Goal: Transaction & Acquisition: Purchase product/service

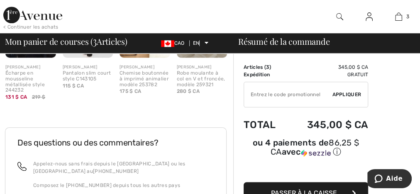
scroll to position [452, 0]
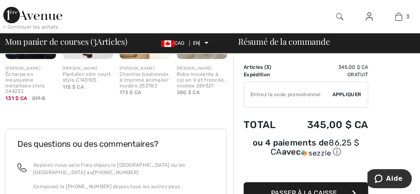
click at [339, 95] on font "Appliquer" at bounding box center [346, 95] width 29 height 6
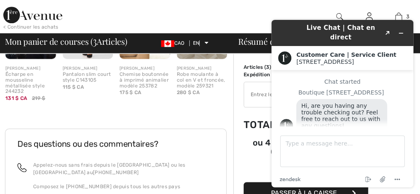
scroll to position [4, 0]
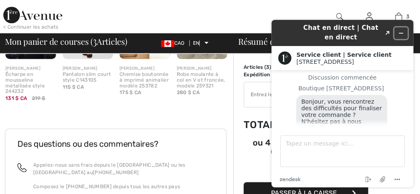
click at [400, 30] on icon "Réduire le widget" at bounding box center [401, 33] width 6 height 6
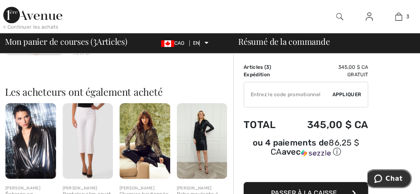
scroll to position [398, 0]
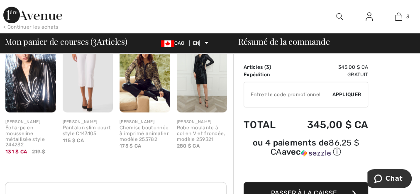
click at [86, 82] on img at bounding box center [88, 75] width 51 height 76
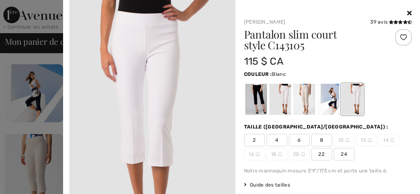
scroll to position [66, 0]
click at [407, 15] on icon at bounding box center [409, 13] width 5 height 7
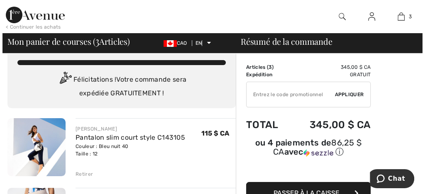
scroll to position [0, 0]
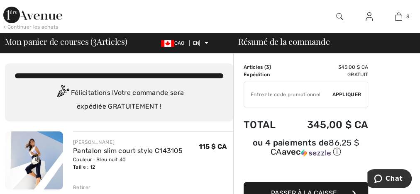
click at [342, 19] on img at bounding box center [339, 17] width 7 height 10
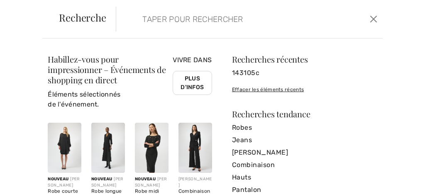
click at [202, 19] on input "search" at bounding box center [222, 19] width 173 height 25
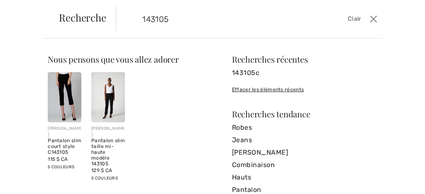
type input "143105"
click at [105, 110] on img at bounding box center [108, 97] width 34 height 50
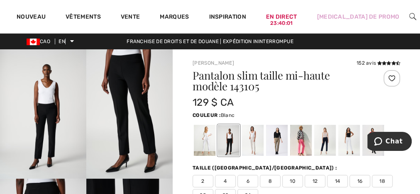
click at [207, 142] on div at bounding box center [205, 140] width 22 height 31
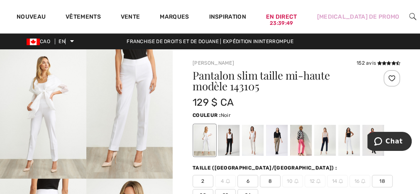
click at [236, 146] on div at bounding box center [229, 140] width 22 height 31
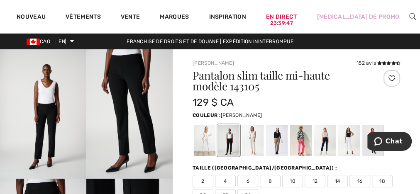
click at [252, 144] on div at bounding box center [253, 140] width 22 height 31
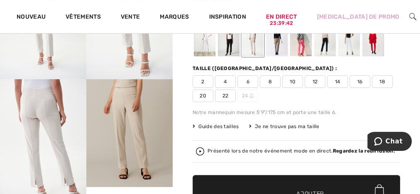
scroll to position [66, 0]
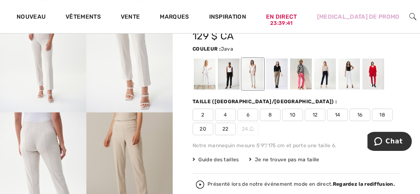
click at [280, 76] on div at bounding box center [277, 74] width 22 height 31
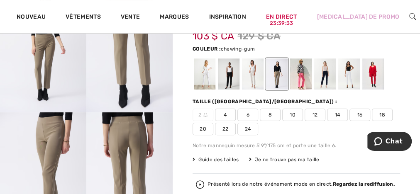
click at [304, 78] on div at bounding box center [301, 74] width 22 height 31
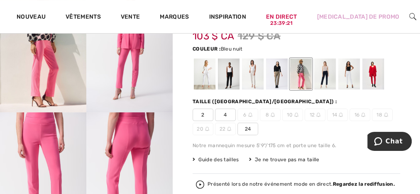
click at [326, 80] on div at bounding box center [325, 74] width 22 height 31
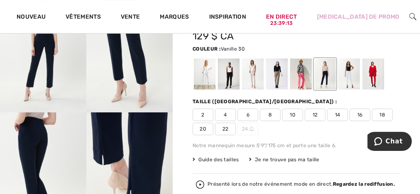
click at [349, 77] on div at bounding box center [349, 74] width 22 height 31
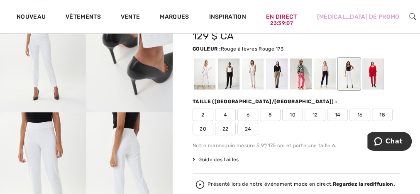
click at [373, 74] on div at bounding box center [373, 74] width 22 height 31
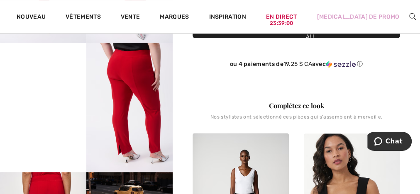
scroll to position [133, 0]
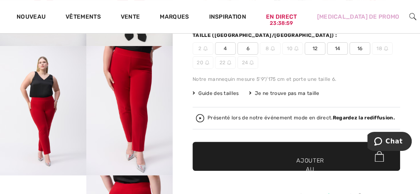
click at [317, 47] on font "12" at bounding box center [315, 49] width 5 height 6
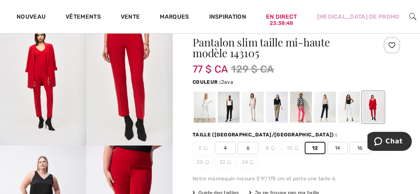
click at [278, 102] on div at bounding box center [277, 107] width 22 height 31
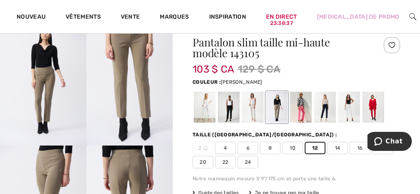
click at [249, 108] on div at bounding box center [253, 107] width 22 height 31
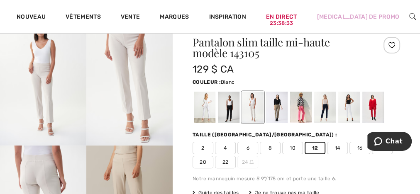
click at [205, 108] on div at bounding box center [205, 107] width 22 height 31
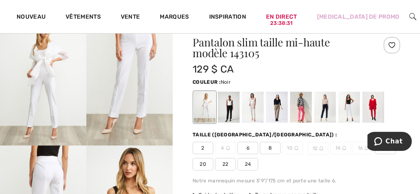
click at [229, 105] on div at bounding box center [229, 107] width 22 height 31
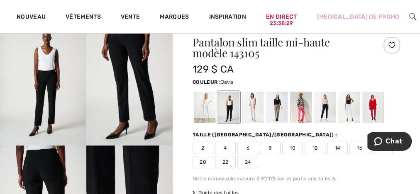
click at [280, 102] on div at bounding box center [277, 107] width 22 height 31
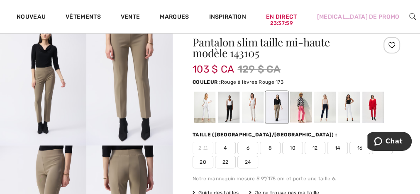
click at [372, 107] on div at bounding box center [373, 107] width 22 height 31
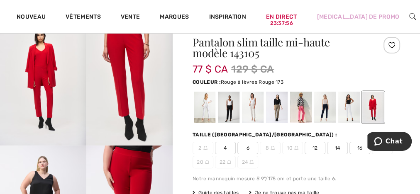
click at [314, 148] on font "12" at bounding box center [315, 148] width 5 height 6
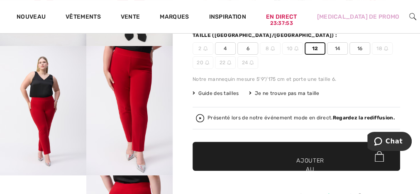
click at [320, 159] on font "Ajouter au panier" at bounding box center [310, 169] width 28 height 26
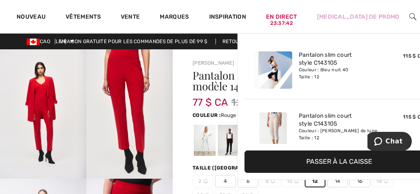
scroll to position [0, 0]
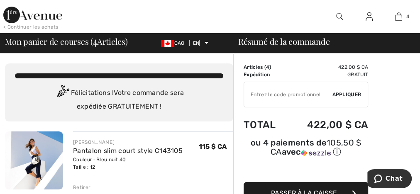
click at [268, 90] on input "TEXT" at bounding box center [288, 94] width 88 height 25
type input "EXTRA20"
click at [352, 95] on font "Appliquer" at bounding box center [346, 95] width 29 height 6
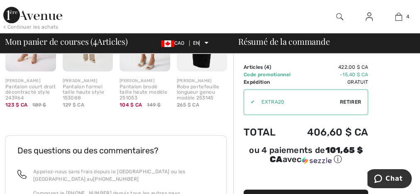
scroll to position [469, 0]
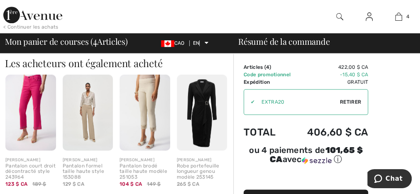
click at [343, 17] on div at bounding box center [339, 16] width 29 height 33
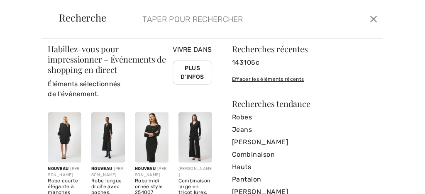
scroll to position [0, 0]
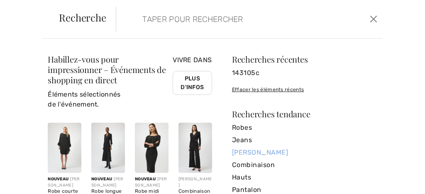
click at [236, 152] on font "[PERSON_NAME]" at bounding box center [260, 153] width 56 height 8
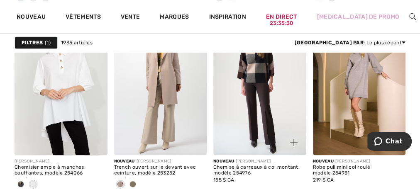
scroll to position [2025, 0]
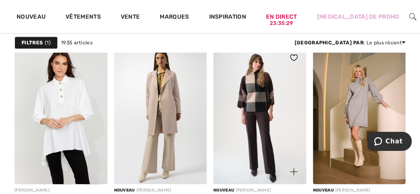
click at [261, 93] on img at bounding box center [259, 114] width 93 height 139
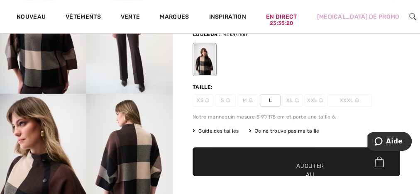
scroll to position [100, 0]
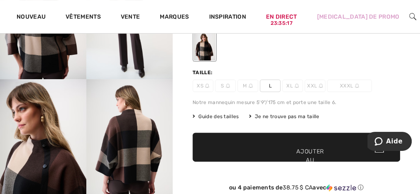
click at [250, 84] on img at bounding box center [251, 86] width 4 height 4
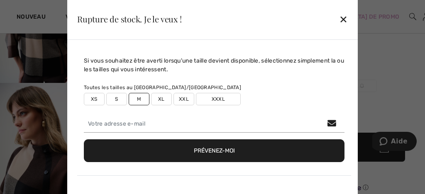
click at [139, 98] on font "M" at bounding box center [139, 99] width 4 height 6
click at [343, 21] on font "✕" at bounding box center [343, 20] width 9 height 12
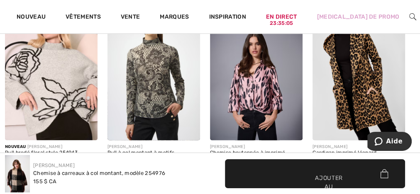
scroll to position [764, 0]
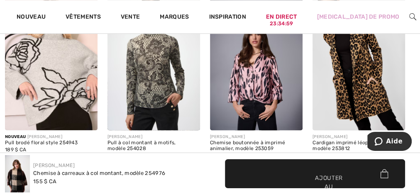
click at [69, 89] on img at bounding box center [51, 61] width 93 height 139
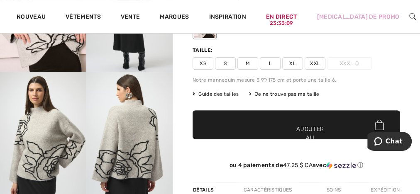
scroll to position [66, 0]
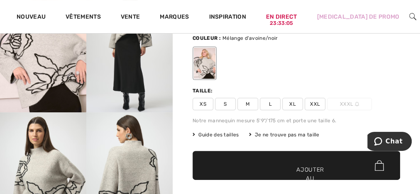
click at [248, 105] on font "M" at bounding box center [248, 104] width 4 height 6
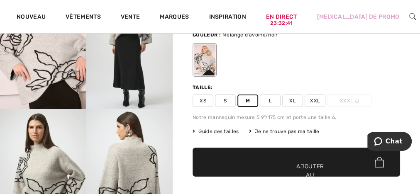
scroll to position [100, 0]
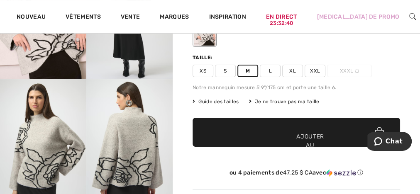
click at [322, 136] on font "Ajouter au panier" at bounding box center [310, 145] width 28 height 26
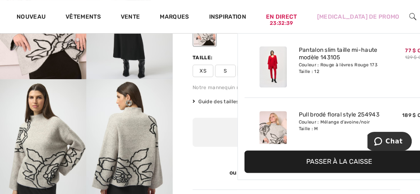
scroll to position [211, 0]
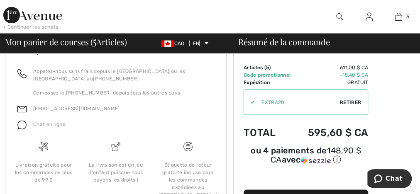
scroll to position [797, 0]
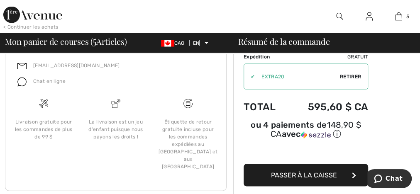
click at [306, 171] on font "Passer à la caisse" at bounding box center [304, 175] width 66 height 8
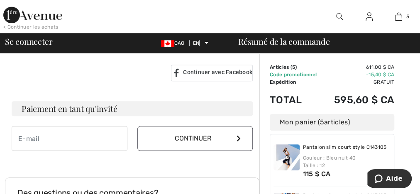
scroll to position [232, 0]
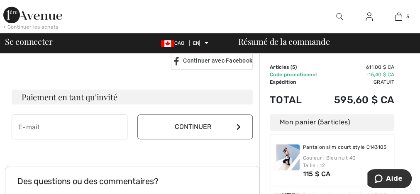
click at [197, 125] on font "Continuer" at bounding box center [193, 127] width 37 height 8
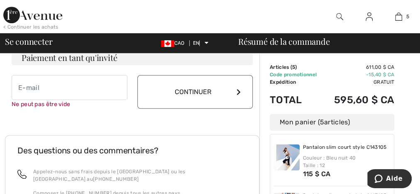
scroll to position [279, 0]
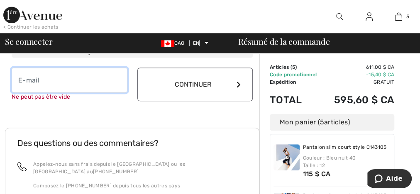
click at [28, 83] on input "email" at bounding box center [70, 80] width 116 height 25
type input "L"
type input "[PERSON_NAME][EMAIL_ADDRESS][PERSON_NAME][DOMAIN_NAME]"
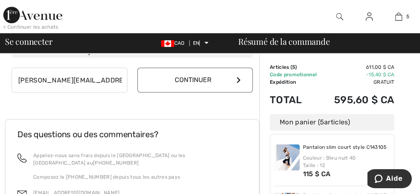
click at [191, 83] on button "Continuer" at bounding box center [195, 80] width 116 height 25
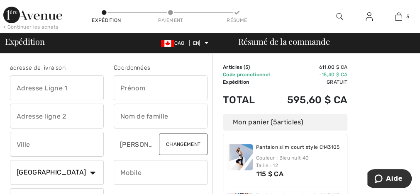
click at [32, 89] on input "text" at bounding box center [57, 88] width 94 height 25
type input "44 boul. des Alliés"
click at [139, 90] on input "text" at bounding box center [161, 88] width 94 height 25
type input "Linda"
click at [147, 113] on input "text" at bounding box center [161, 116] width 94 height 25
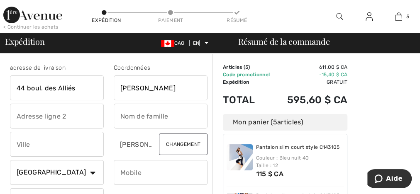
type input "Fournier"
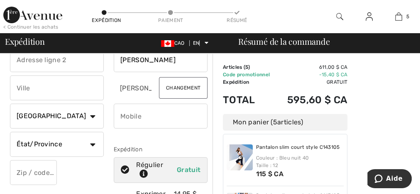
scroll to position [100, 0]
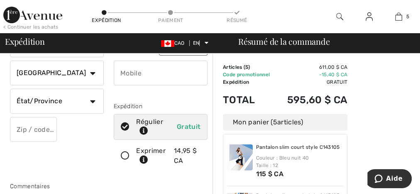
click at [90, 103] on select "État/Province Alberta Colombie-Britannique Manitoba Nouveau-Brunswick Terre-Neu…" at bounding box center [57, 101] width 94 height 25
select select "QC"
click at [10, 89] on select "État/Province Alberta Colombie-Britannique Manitoba Nouveau-Brunswick Terre-Neu…" at bounding box center [57, 101] width 94 height 25
click at [44, 132] on input "text" at bounding box center [33, 129] width 47 height 25
type input "G1L1Y2"
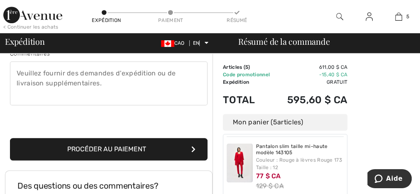
scroll to position [164, 0]
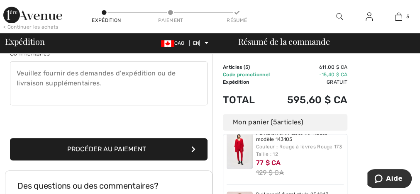
click at [98, 148] on font "Procéder au paiement" at bounding box center [106, 149] width 79 height 8
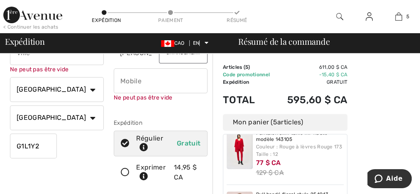
scroll to position [65, 0]
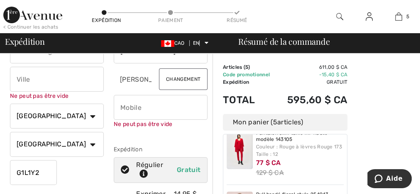
click at [139, 111] on input "phone" at bounding box center [161, 107] width 94 height 25
type input "5819966483"
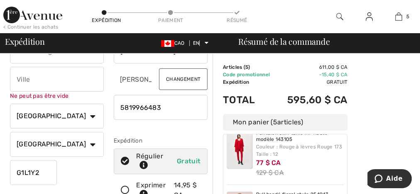
click at [39, 81] on input "text" at bounding box center [57, 79] width 94 height 25
type input "Québec"
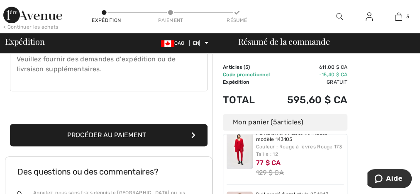
scroll to position [264, 0]
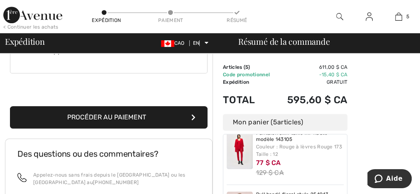
click at [105, 117] on font "Procéder au paiement" at bounding box center [106, 117] width 79 height 8
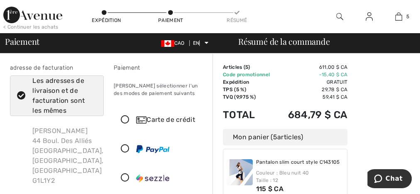
click at [127, 120] on icon at bounding box center [125, 120] width 22 height 9
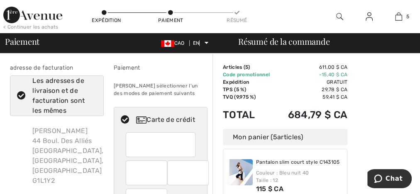
click at [130, 143] on div at bounding box center [161, 144] width 70 height 25
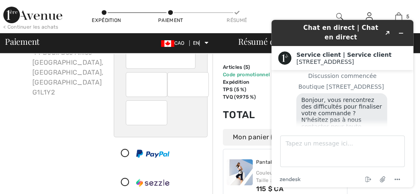
scroll to position [100, 0]
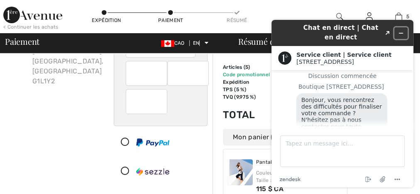
click at [401, 30] on icon "Réduire le widget" at bounding box center [401, 33] width 6 height 6
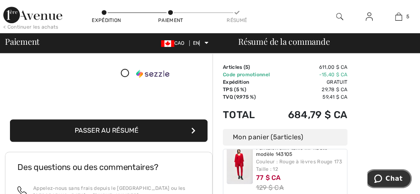
scroll to position [200, 0]
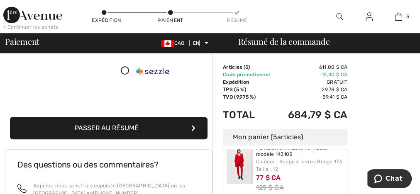
click at [101, 124] on font "Passer au résumé" at bounding box center [107, 128] width 64 height 8
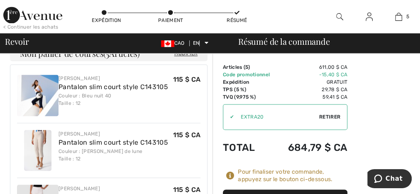
scroll to position [724, 0]
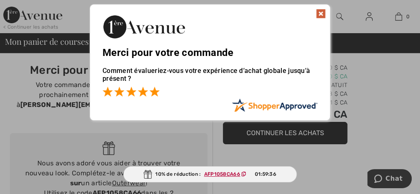
click at [155, 93] on span at bounding box center [154, 92] width 10 height 10
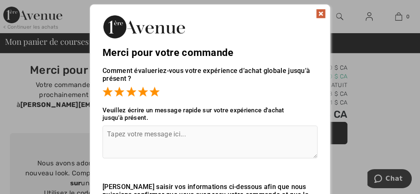
click at [325, 12] on img at bounding box center [321, 14] width 10 height 10
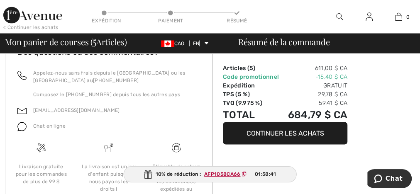
scroll to position [813, 0]
